Goal: Use online tool/utility: Utilize a website feature to perform a specific function

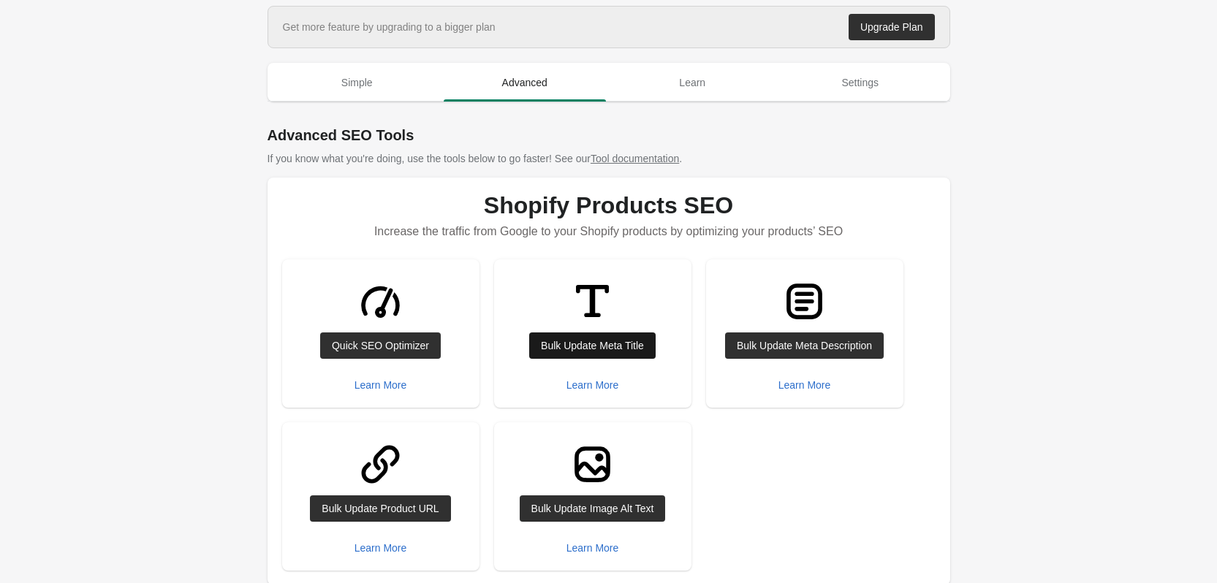
click at [634, 336] on link "Bulk Update Meta Title" at bounding box center [592, 346] width 126 height 26
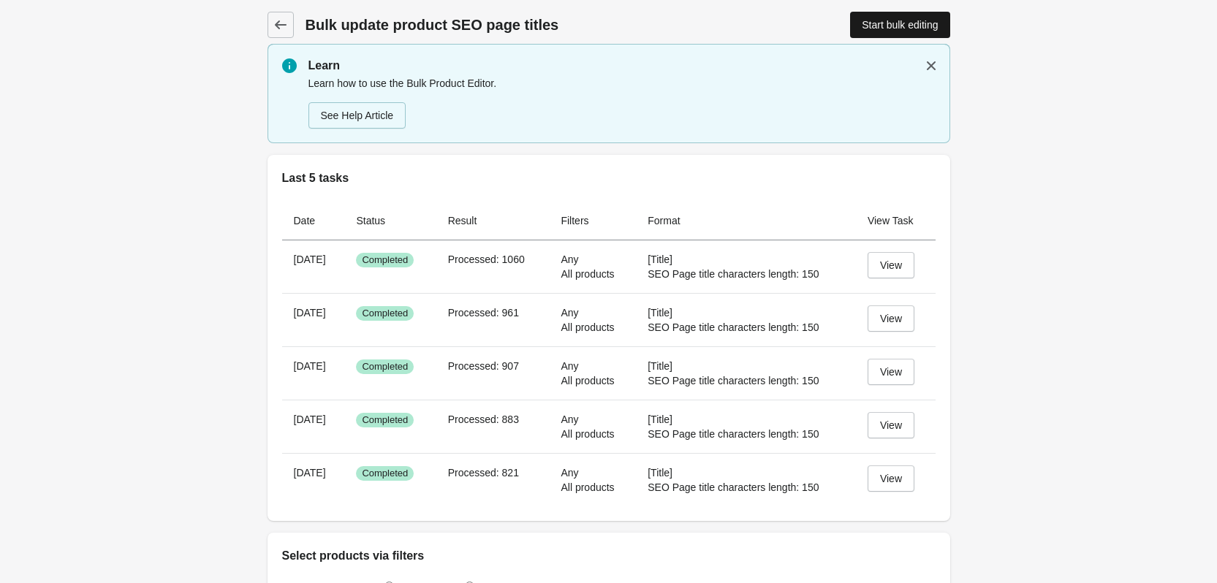
click at [884, 26] on div "Start bulk editing" at bounding box center [900, 25] width 76 height 12
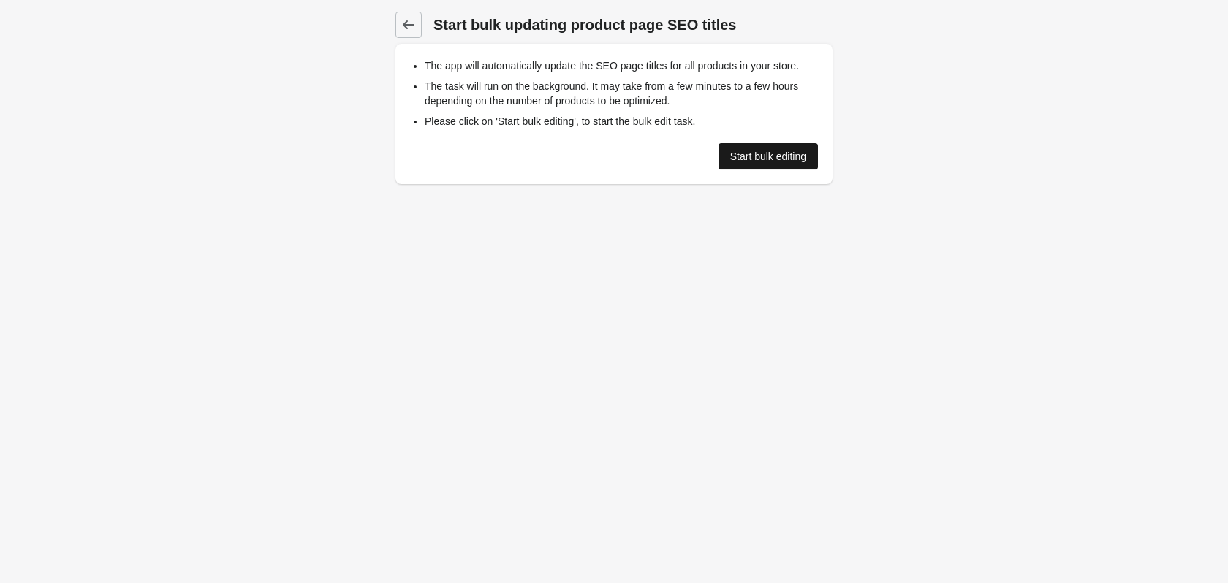
click at [721, 156] on link "Start bulk editing" at bounding box center [767, 156] width 99 height 26
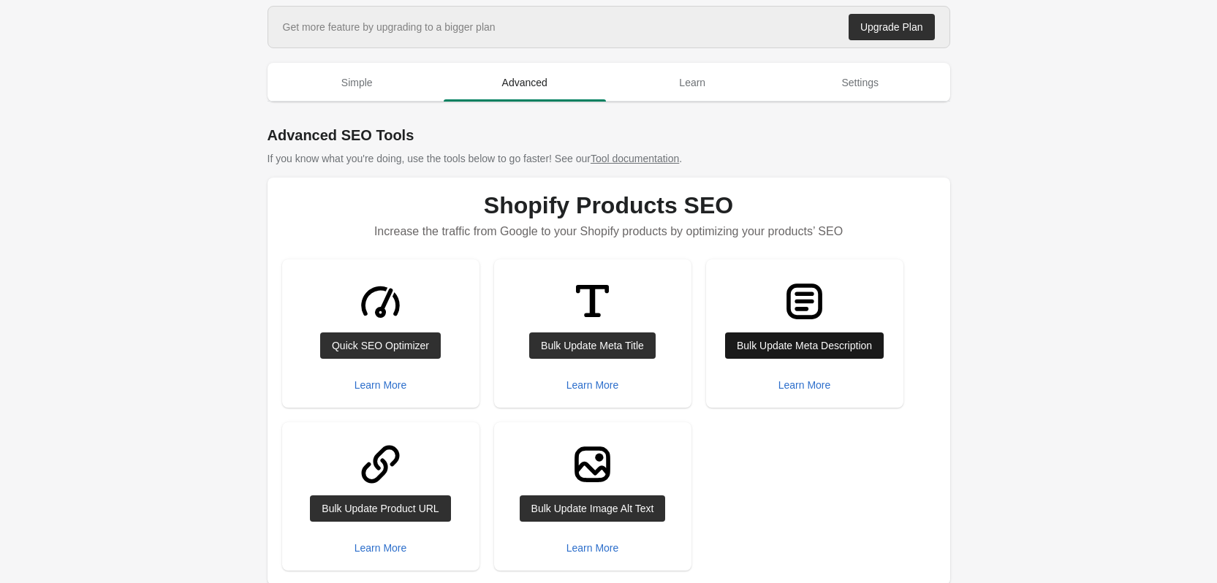
click at [821, 345] on div "Bulk Update Meta Description" at bounding box center [804, 346] width 135 height 12
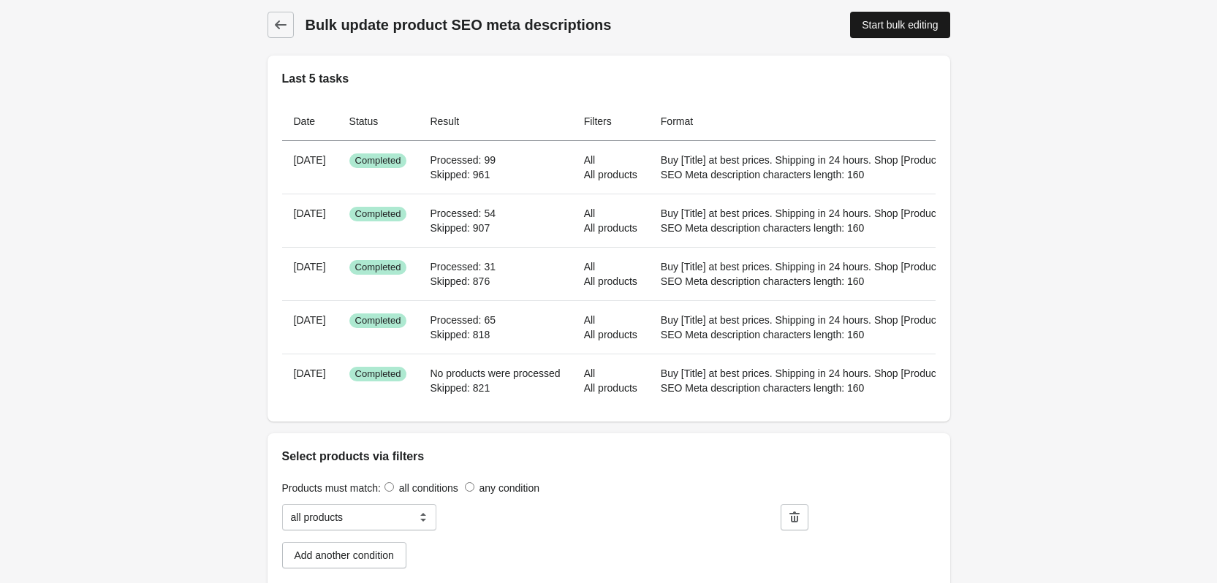
click at [914, 25] on div "Start bulk editing" at bounding box center [900, 25] width 76 height 12
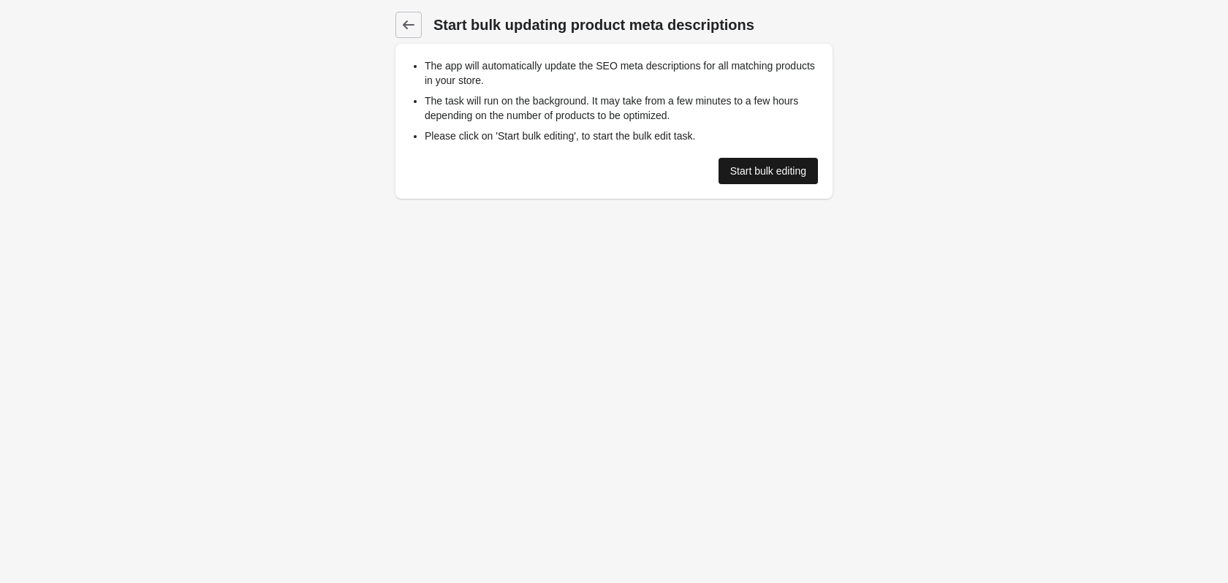
click at [786, 178] on link "Start bulk editing" at bounding box center [767, 171] width 99 height 26
